Goal: Information Seeking & Learning: Learn about a topic

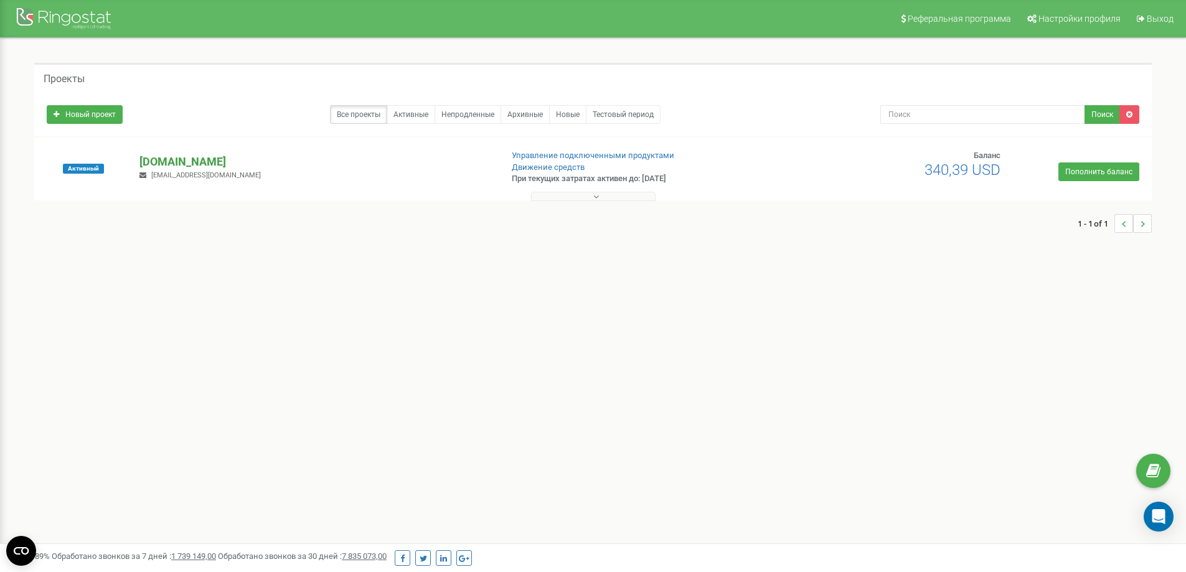
click at [201, 159] on p "[DOMAIN_NAME]" at bounding box center [315, 162] width 352 height 16
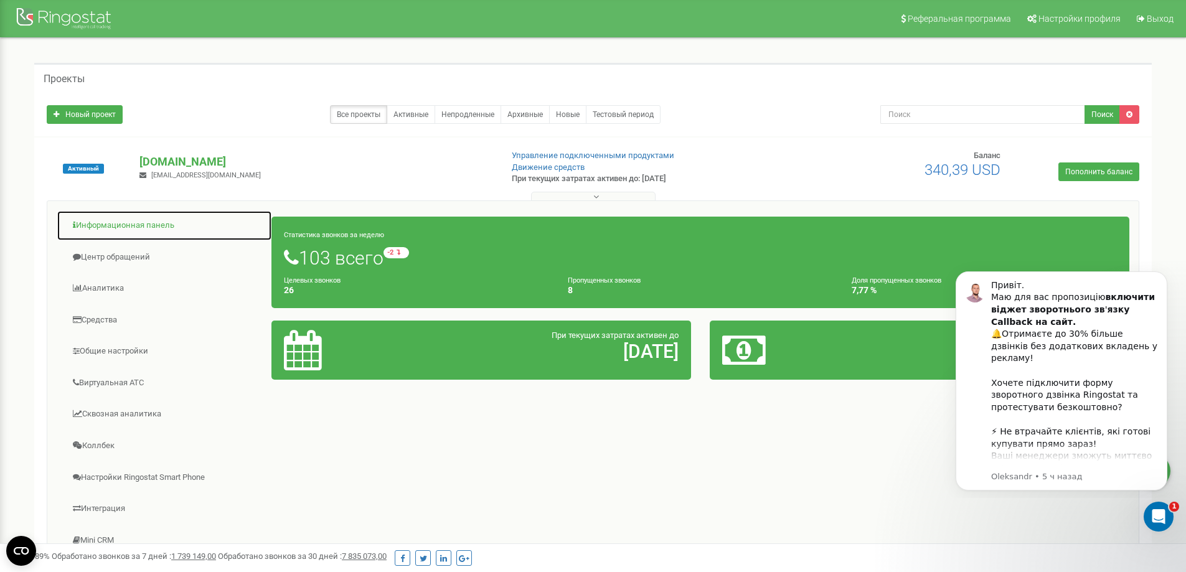
click at [136, 223] on link "Информационная панель" at bounding box center [164, 225] width 215 height 31
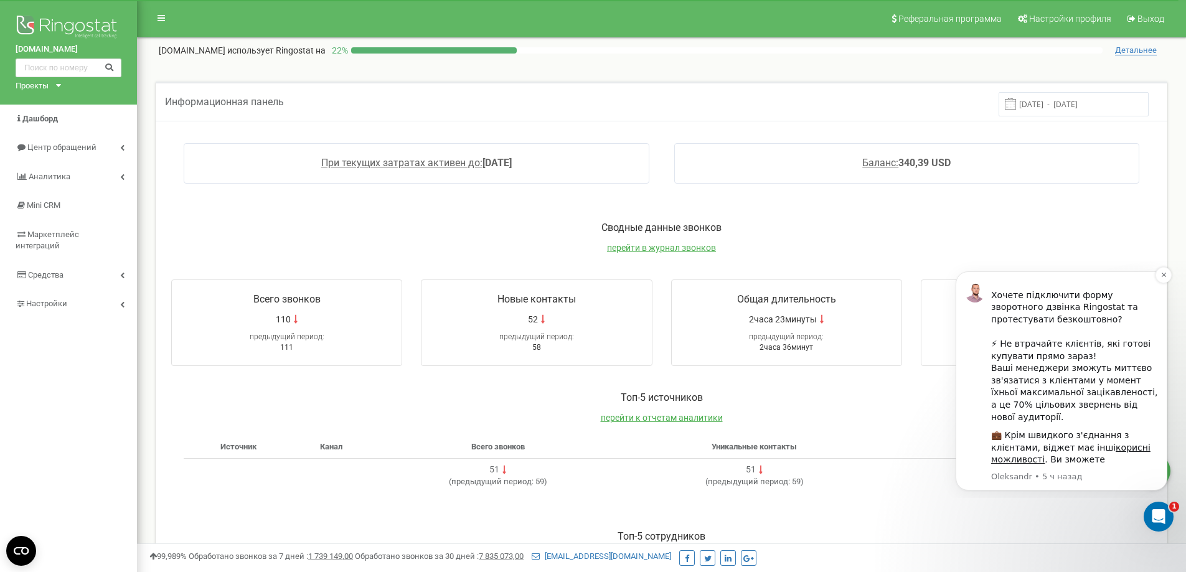
scroll to position [62, 0]
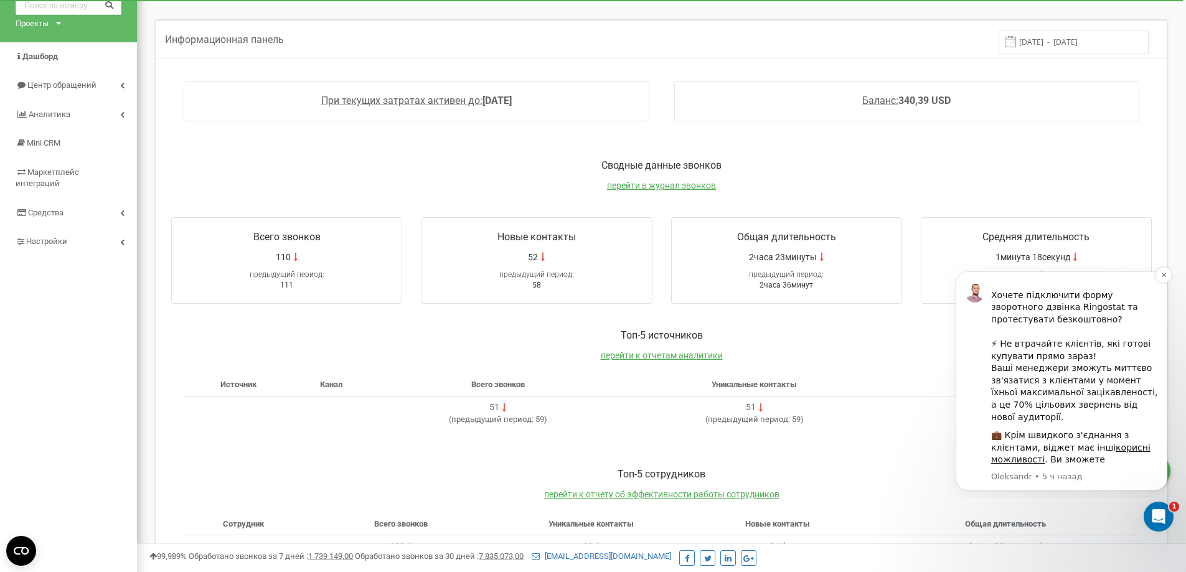
click at [1033, 370] on div "Привіт. Маю для вас пропозицію включити віджет зворотнього зв ' язку Callback н…" at bounding box center [1074, 308] width 167 height 232
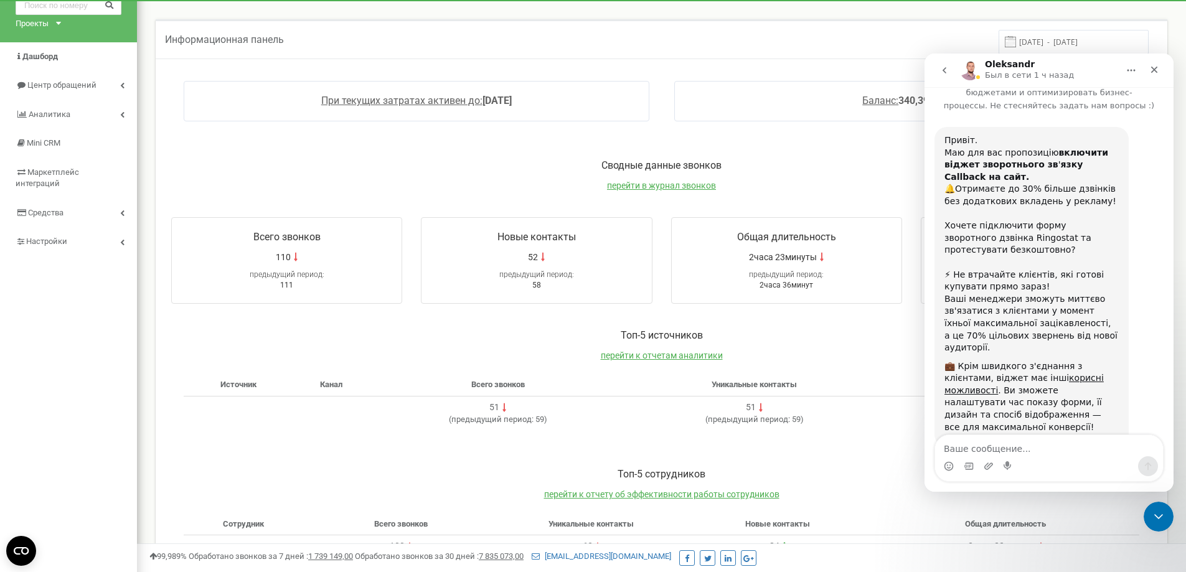
scroll to position [38, 0]
click at [1008, 449] on textarea "Ваше сообщение..." at bounding box center [1049, 445] width 228 height 21
type textarea "z"
type textarea "як це налаштувати"
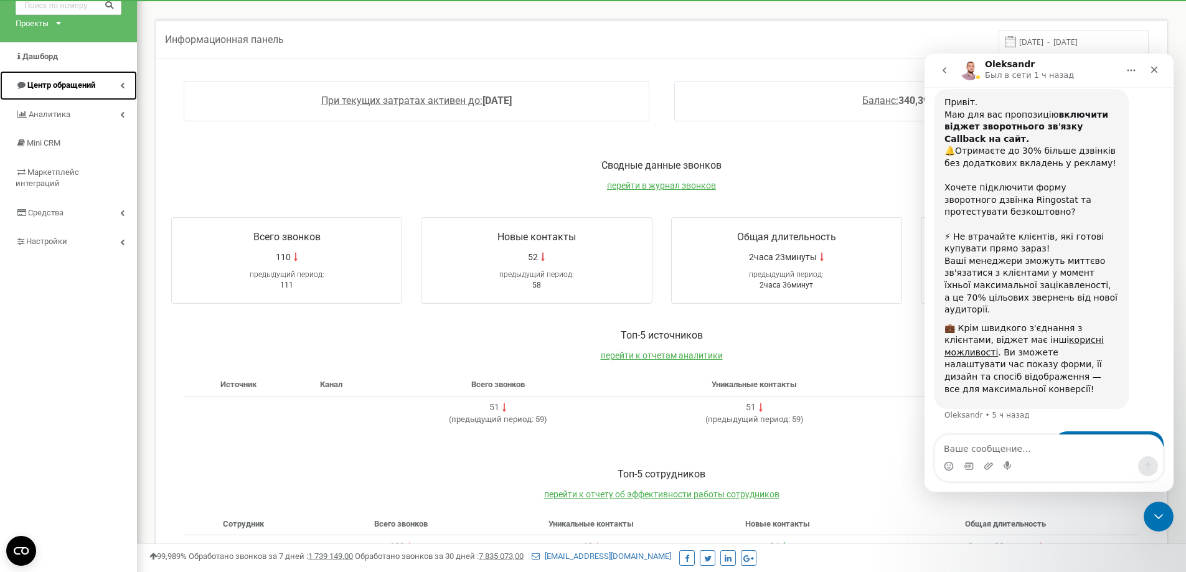
drag, startPoint x: 52, startPoint y: 88, endPoint x: 59, endPoint y: 87, distance: 7.5
click at [52, 88] on span "Центр обращений" at bounding box center [61, 84] width 68 height 9
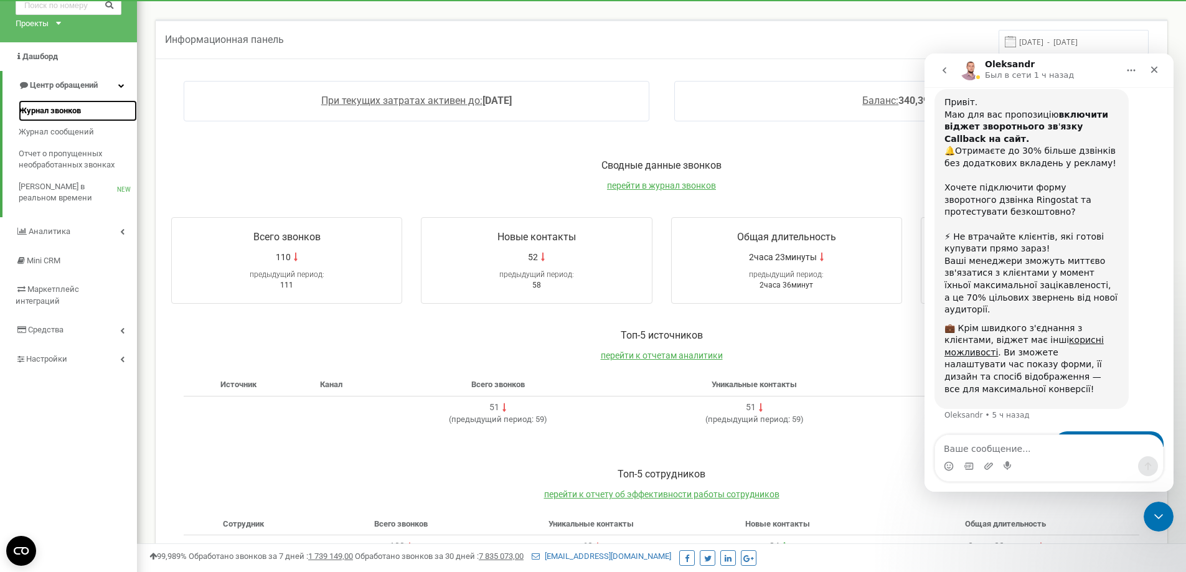
click at [60, 111] on span "Журнал звонков" at bounding box center [50, 111] width 62 height 12
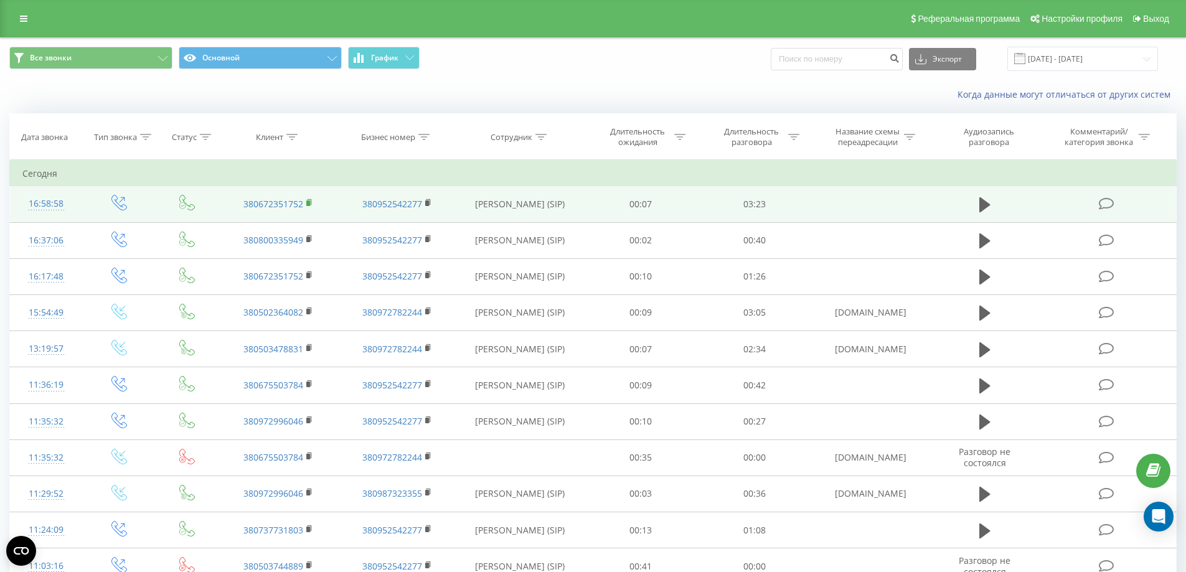
click at [311, 203] on icon at bounding box center [309, 203] width 7 height 9
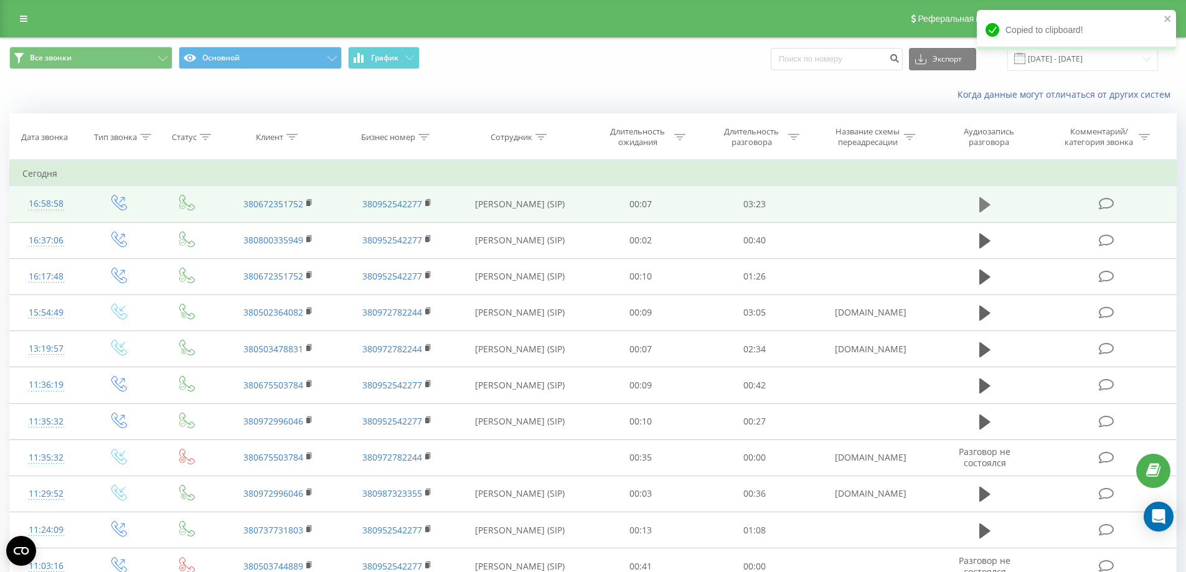
click at [977, 204] on button at bounding box center [984, 204] width 19 height 19
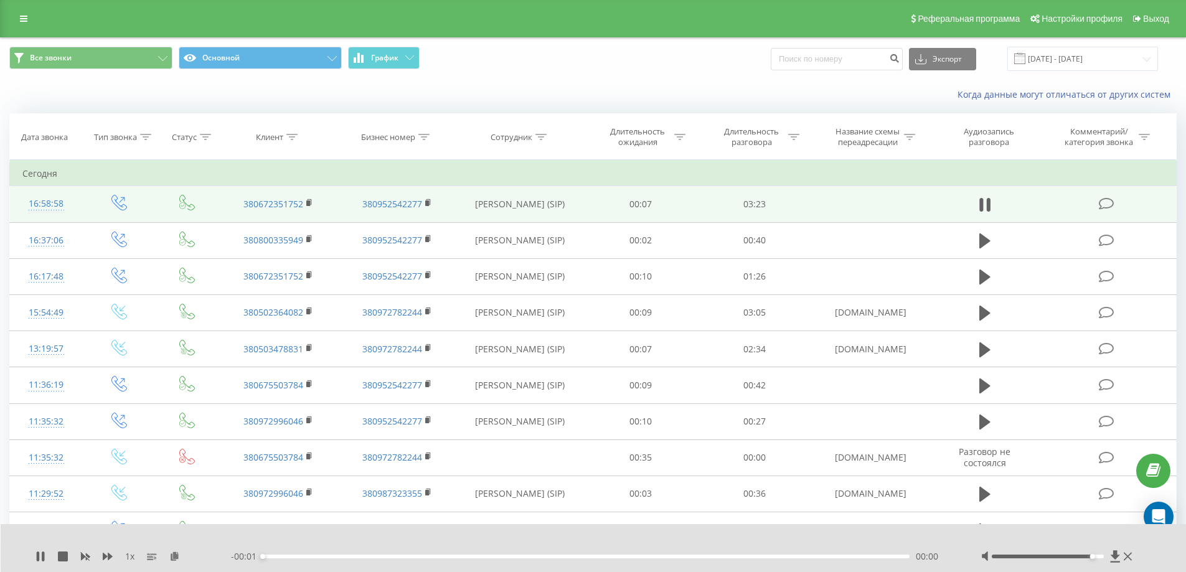
drag, startPoint x: 1084, startPoint y: 558, endPoint x: 1116, endPoint y: 570, distance: 34.5
click at [1118, 552] on div at bounding box center [1058, 556] width 154 height 12
click at [581, 555] on div "00:02" at bounding box center [586, 557] width 647 height 4
click at [651, 555] on div "01:41" at bounding box center [586, 557] width 647 height 4
click at [708, 554] on div "- 01:18 02:03 02:03" at bounding box center [590, 556] width 719 height 12
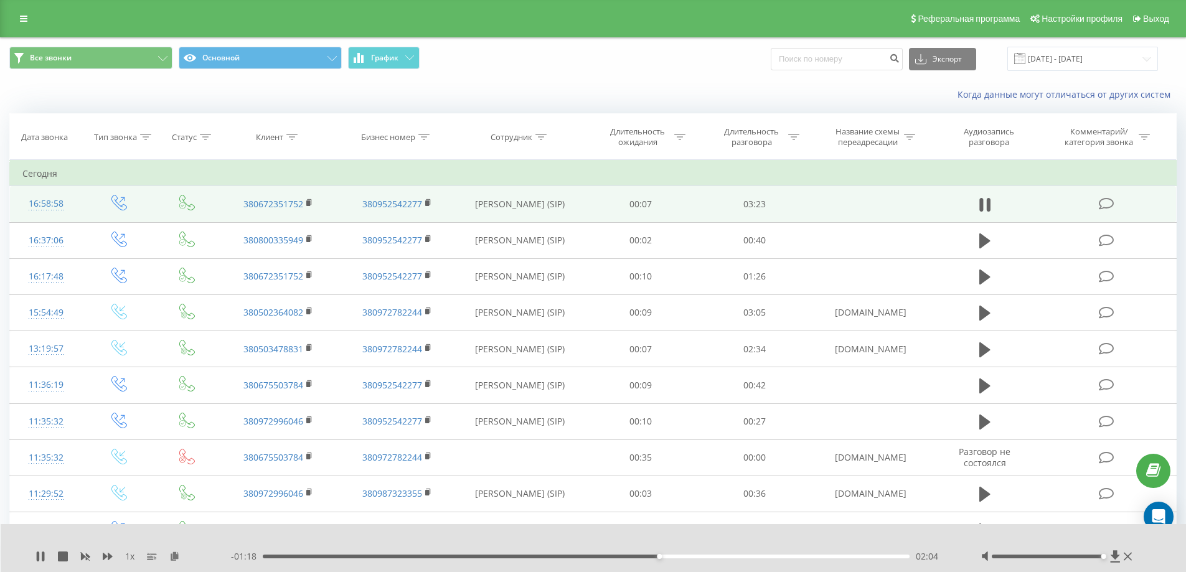
click at [715, 555] on div "02:04" at bounding box center [586, 557] width 647 height 4
click at [776, 556] on div "02:40" at bounding box center [586, 557] width 647 height 4
click at [824, 558] on div "- 00:38 02:44 02:44" at bounding box center [590, 556] width 719 height 12
click at [843, 555] on div "02:44" at bounding box center [586, 557] width 647 height 4
click at [857, 555] on div "03:02" at bounding box center [586, 557] width 647 height 4
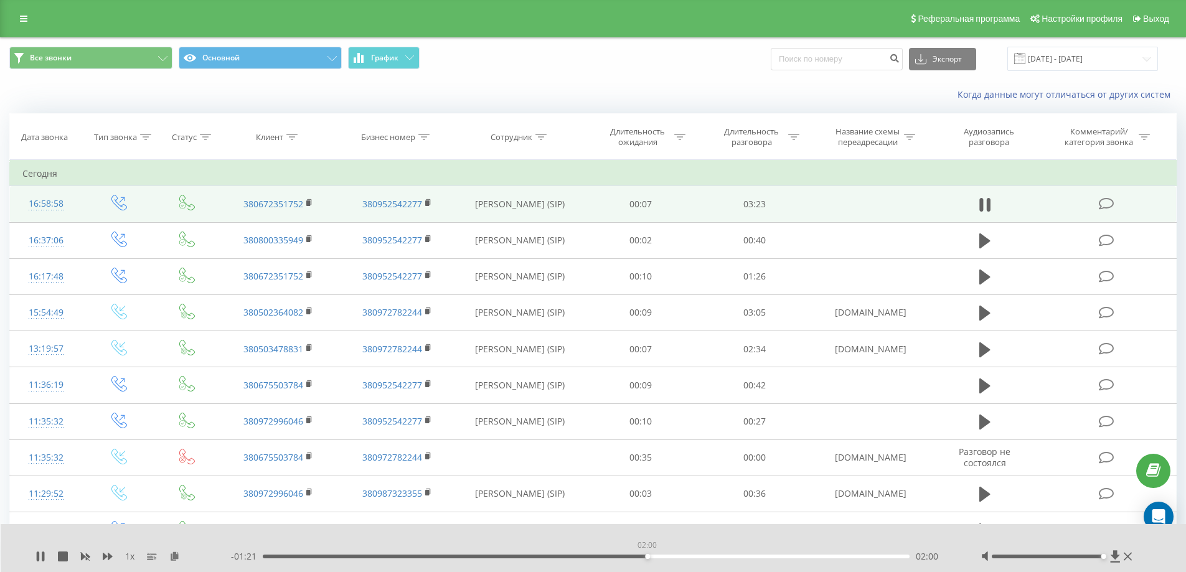
click at [647, 556] on div "02:00" at bounding box center [586, 557] width 647 height 4
click at [665, 555] on div "02:05" at bounding box center [586, 557] width 647 height 4
click at [681, 555] on div "02:06" at bounding box center [586, 557] width 647 height 4
click at [696, 553] on div "- 01:10 02:12 02:12" at bounding box center [590, 556] width 719 height 12
click at [706, 557] on div "02:19" at bounding box center [586, 557] width 647 height 4
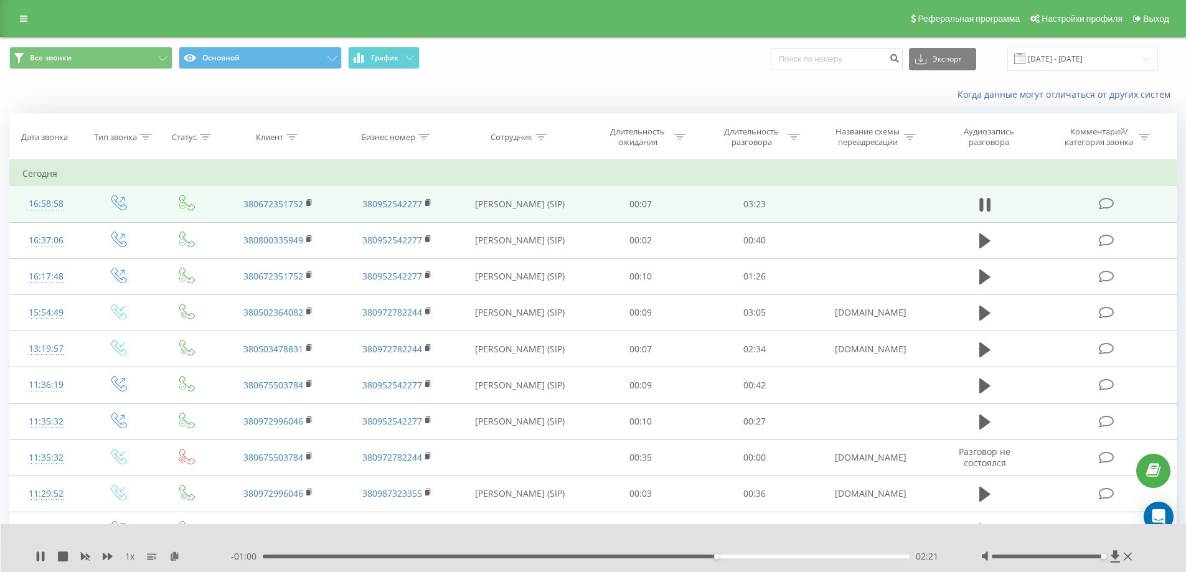
click at [708, 556] on div "02:21" at bounding box center [586, 557] width 647 height 4
click at [700, 555] on div "02:20" at bounding box center [586, 557] width 647 height 4
click at [44, 555] on icon at bounding box center [43, 557] width 2 height 10
click at [28, 557] on div "1 x - 01:02 02:19 02:19" at bounding box center [594, 548] width 1186 height 48
click at [34, 556] on div "1 x - 01:02 02:19 02:19" at bounding box center [594, 548] width 1186 height 48
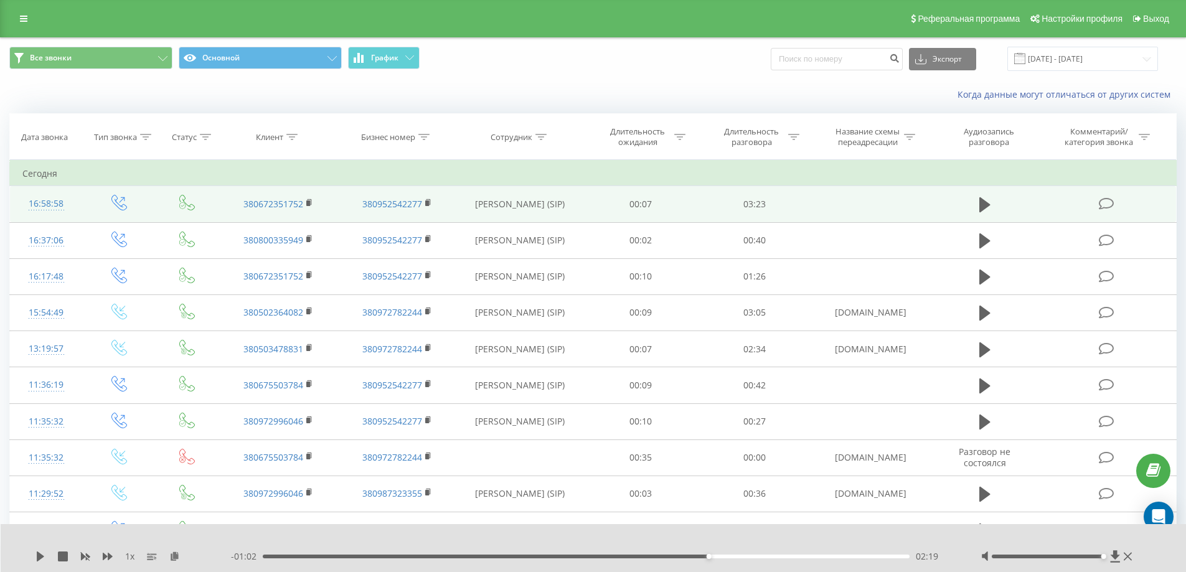
click at [30, 551] on div "1 x - 01:02 02:19 02:19" at bounding box center [594, 548] width 1186 height 48
click at [38, 559] on icon at bounding box center [40, 557] width 10 height 10
click at [732, 554] on div "- 00:51 02:30 02:30" at bounding box center [590, 556] width 719 height 12
click at [731, 556] on div "02:31" at bounding box center [586, 557] width 647 height 4
click at [722, 557] on div "02:24" at bounding box center [586, 557] width 647 height 4
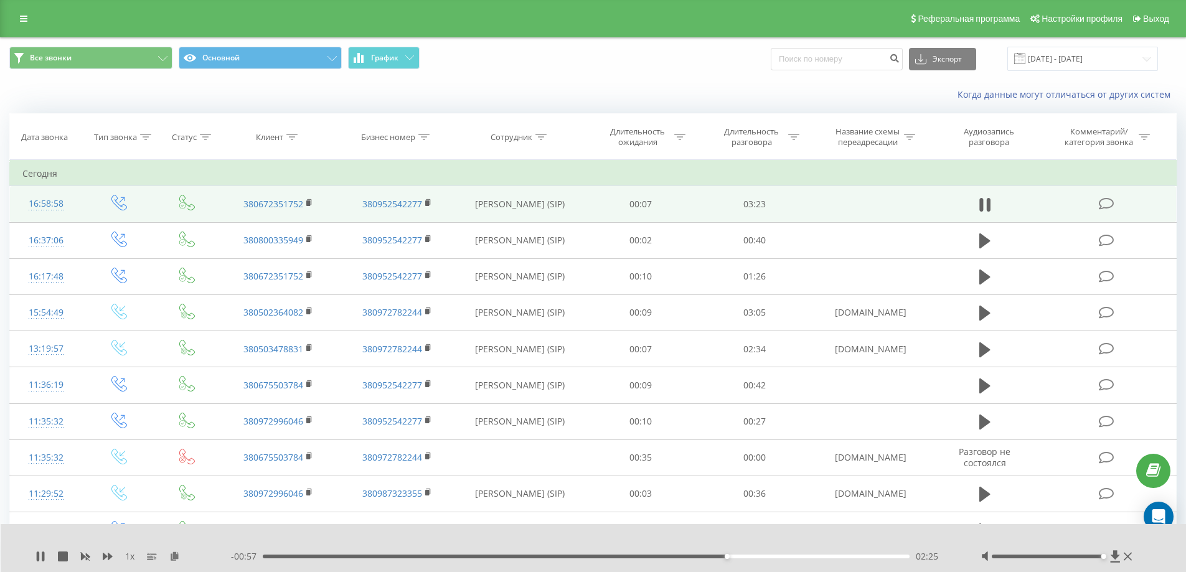
click at [698, 555] on div "02:25" at bounding box center [586, 557] width 647 height 4
click at [47, 557] on div "1 x" at bounding box center [132, 556] width 195 height 12
click at [44, 558] on icon at bounding box center [43, 557] width 2 height 10
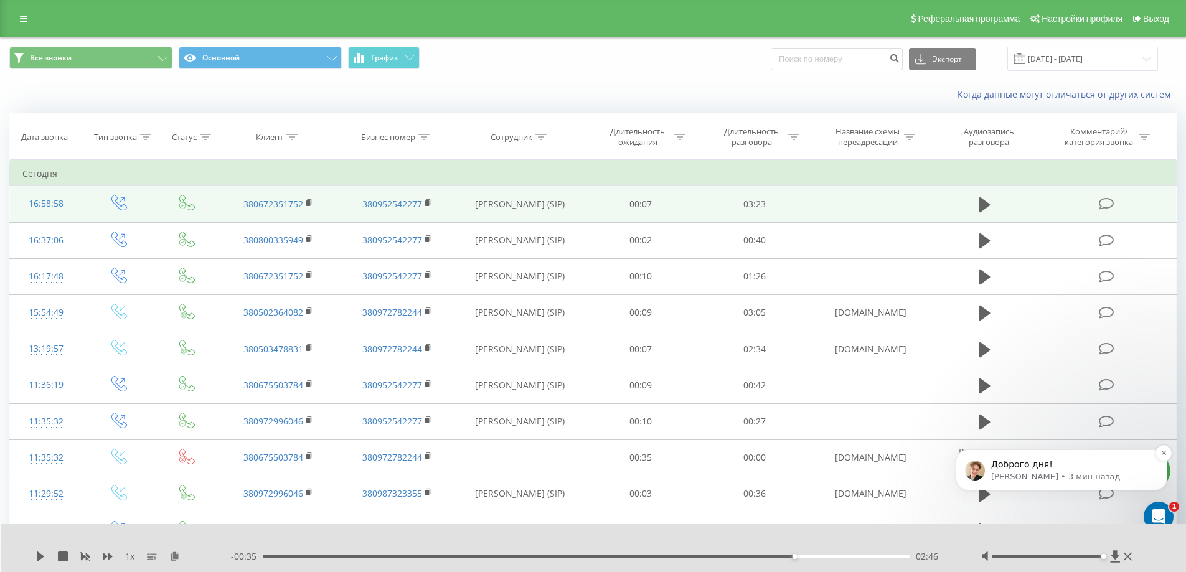
click at [1058, 472] on p "Volodymyr • 3 мин назад" at bounding box center [1071, 476] width 161 height 11
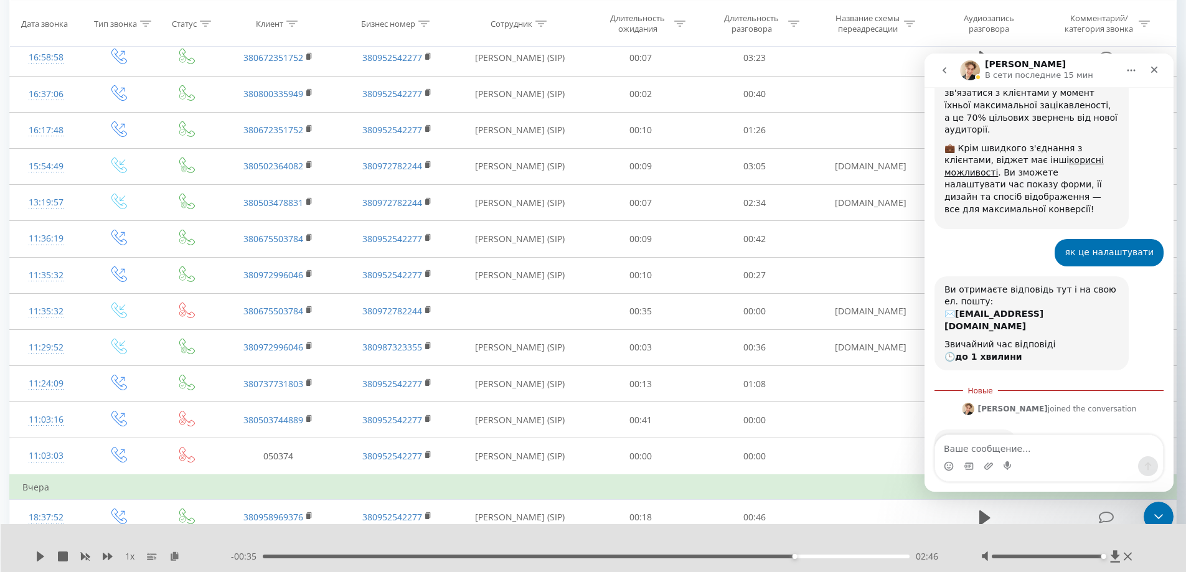
scroll to position [187, 0]
